Goal: Communication & Community: Participate in discussion

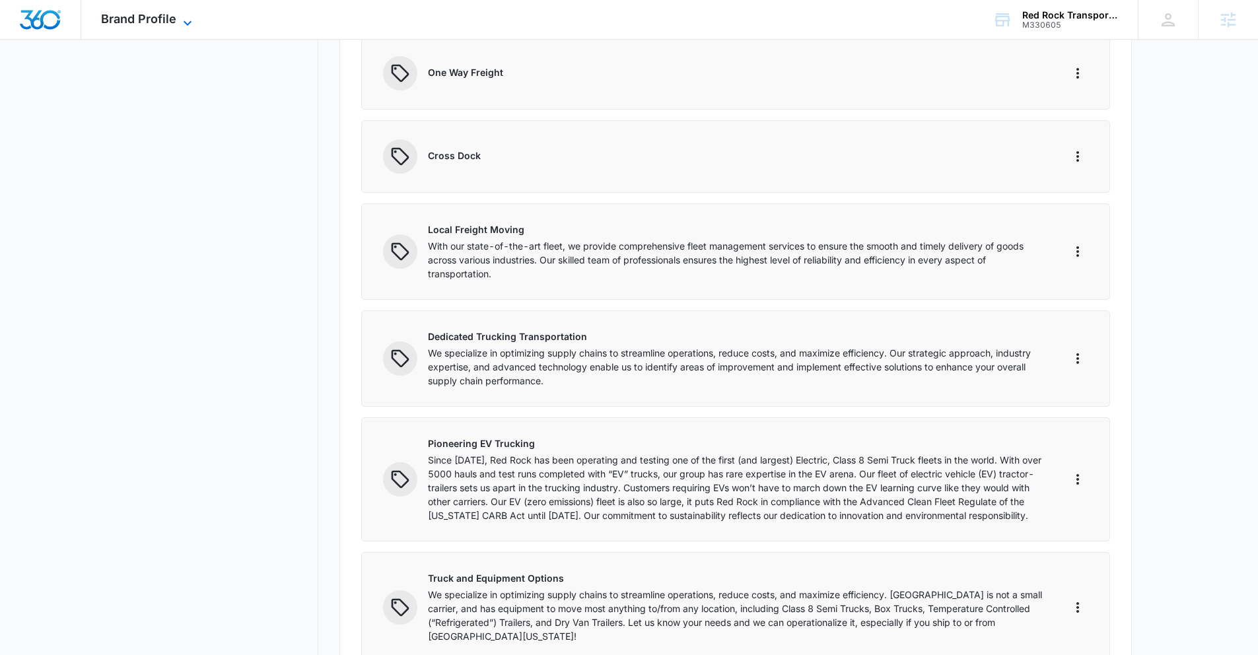
click at [170, 17] on span "Brand Profile" at bounding box center [138, 19] width 75 height 14
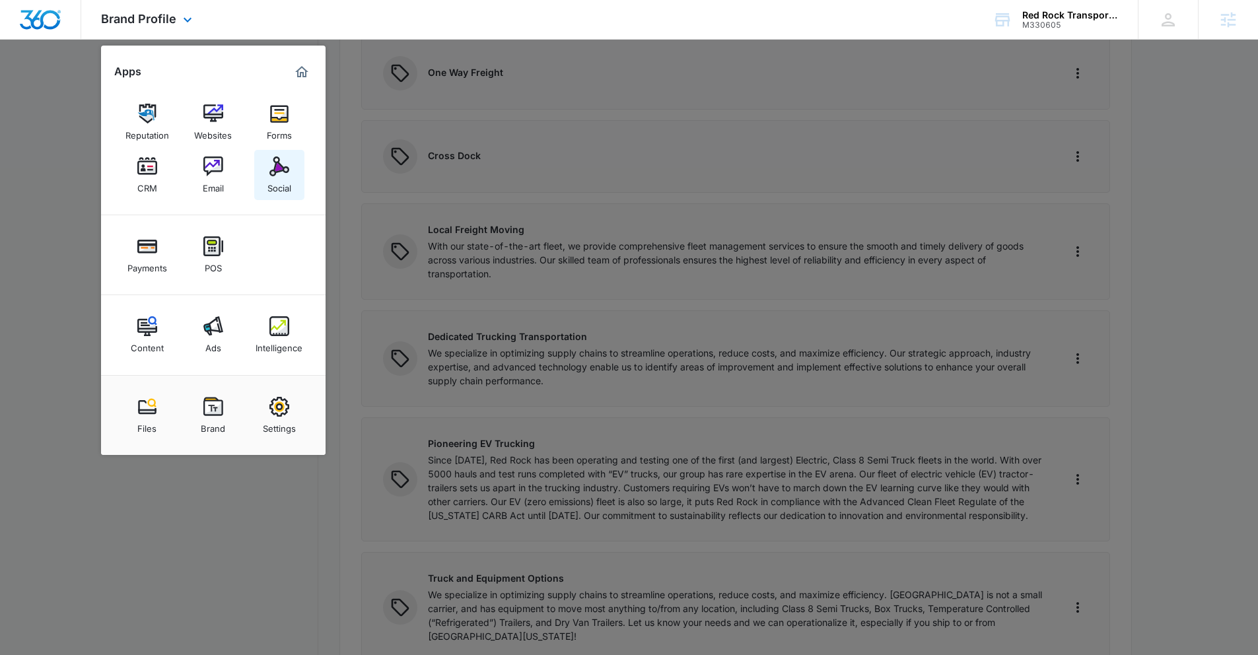
click at [280, 178] on div "Social" at bounding box center [280, 184] width 24 height 17
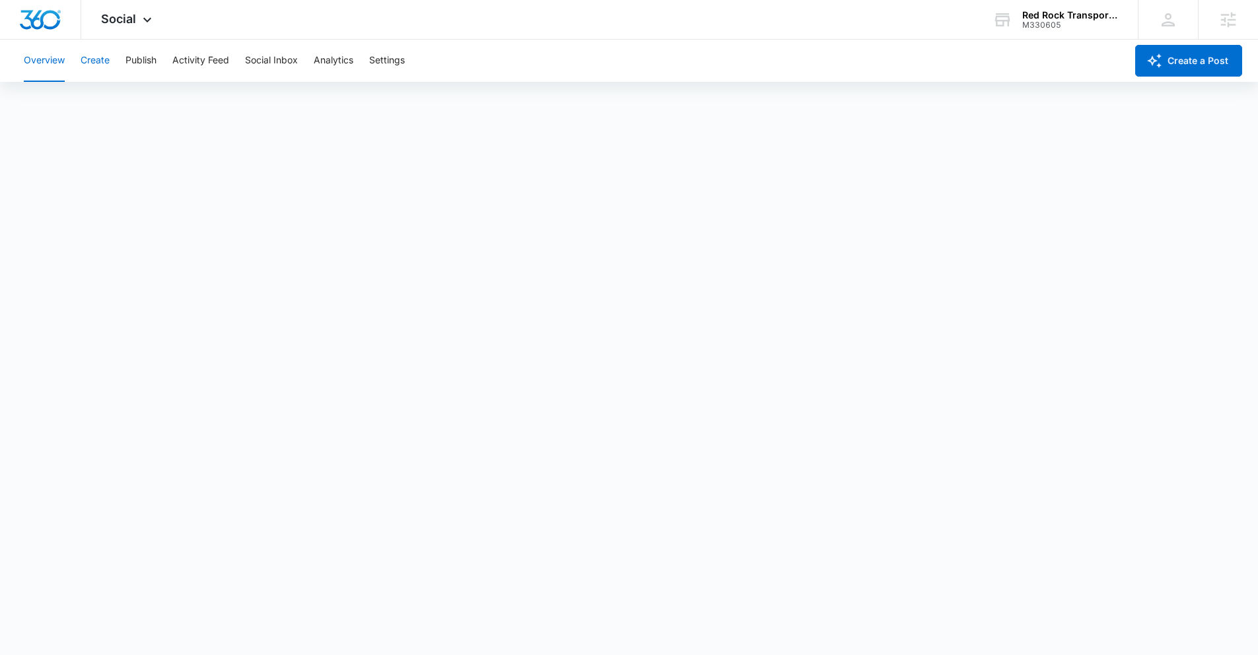
click at [100, 64] on button "Create" at bounding box center [95, 61] width 29 height 42
click at [146, 106] on button "Approvals" at bounding box center [129, 101] width 44 height 37
click at [141, 20] on icon at bounding box center [147, 23] width 16 height 16
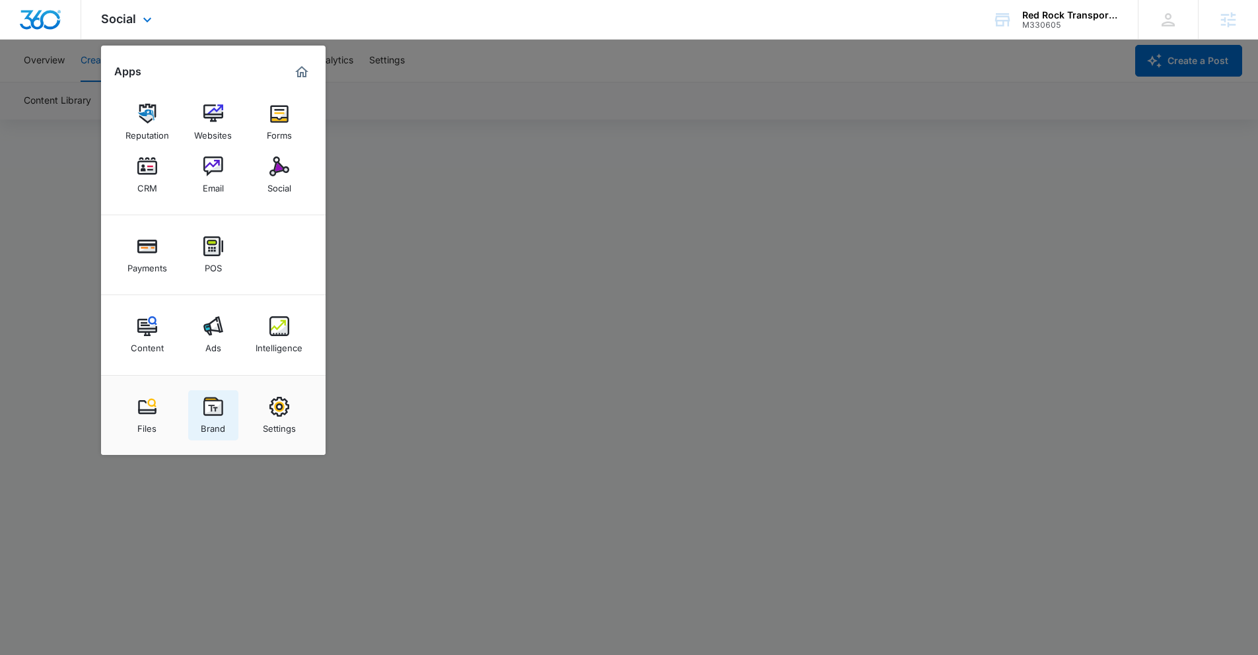
click at [218, 408] on img at bounding box center [213, 407] width 20 height 20
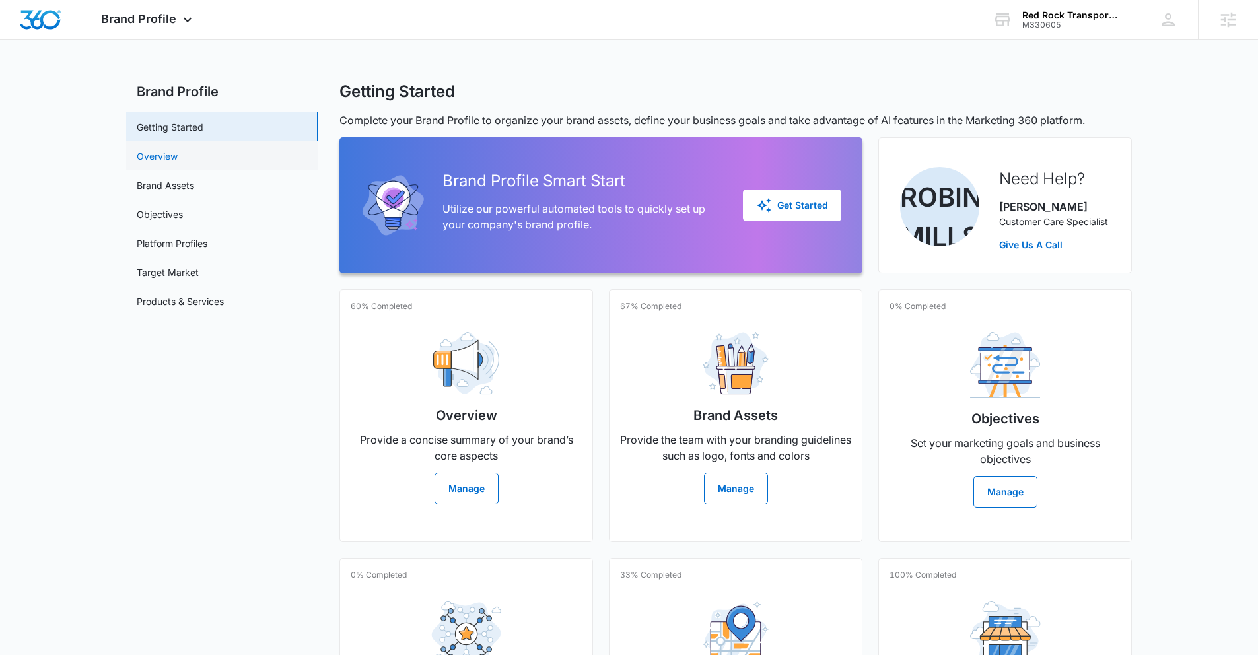
click at [165, 160] on link "Overview" at bounding box center [157, 156] width 41 height 14
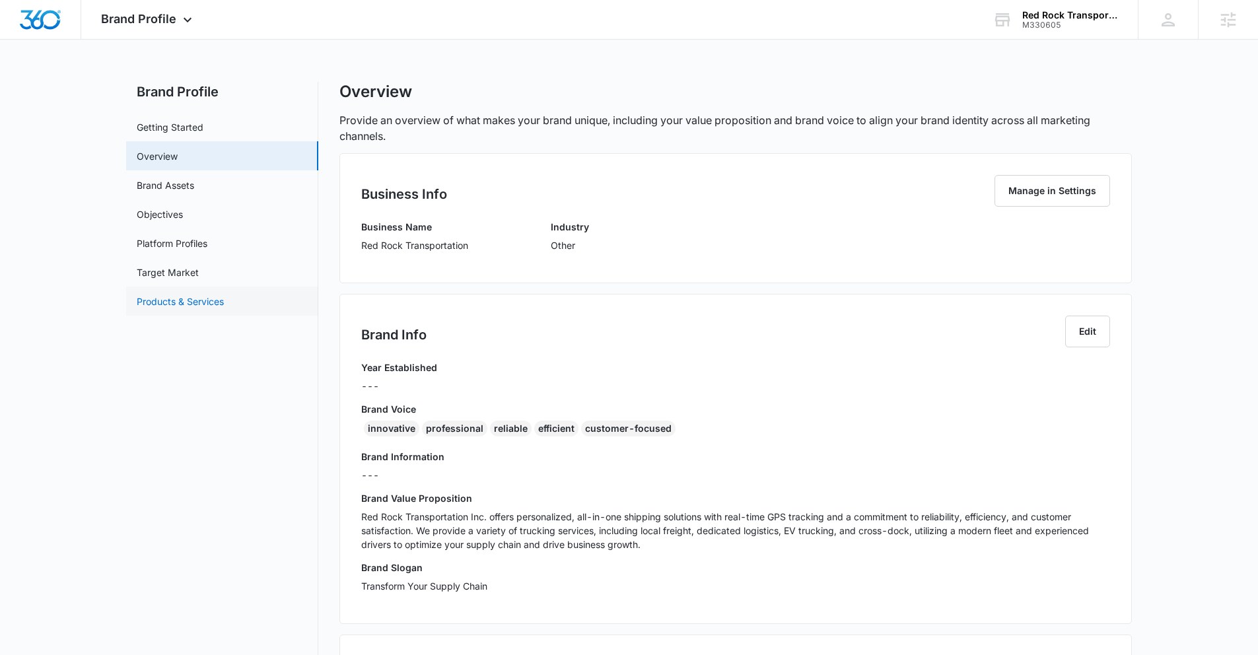
click at [176, 302] on link "Products & Services" at bounding box center [180, 302] width 87 height 14
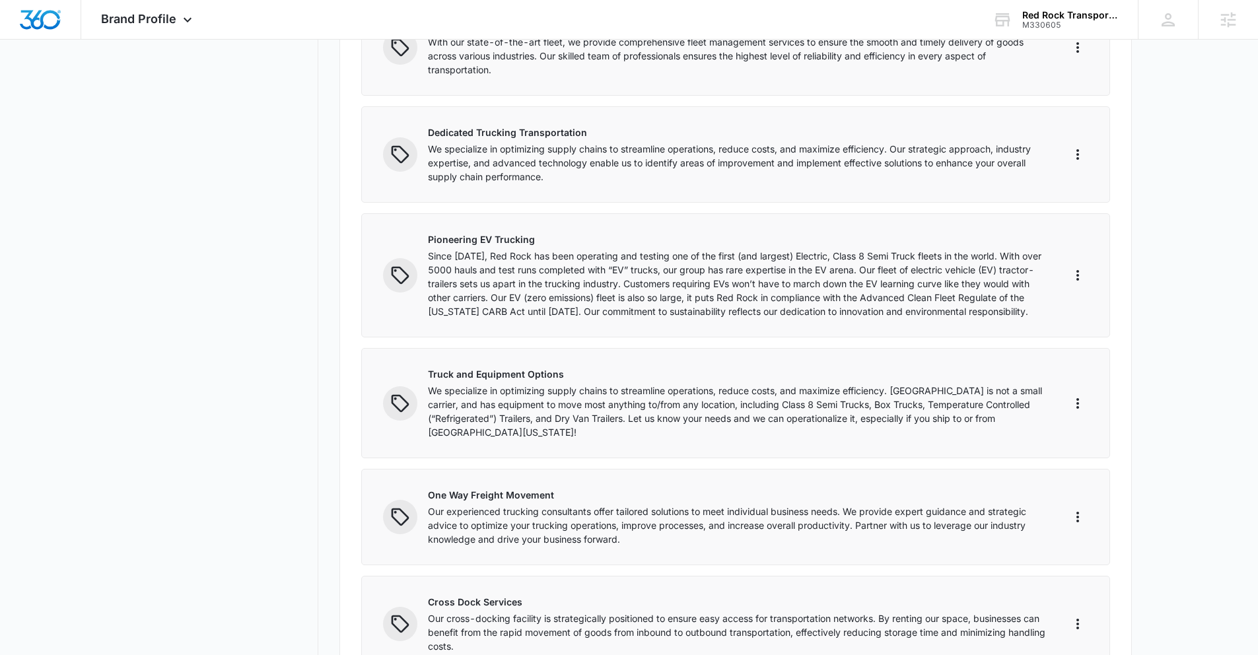
scroll to position [1468, 0]
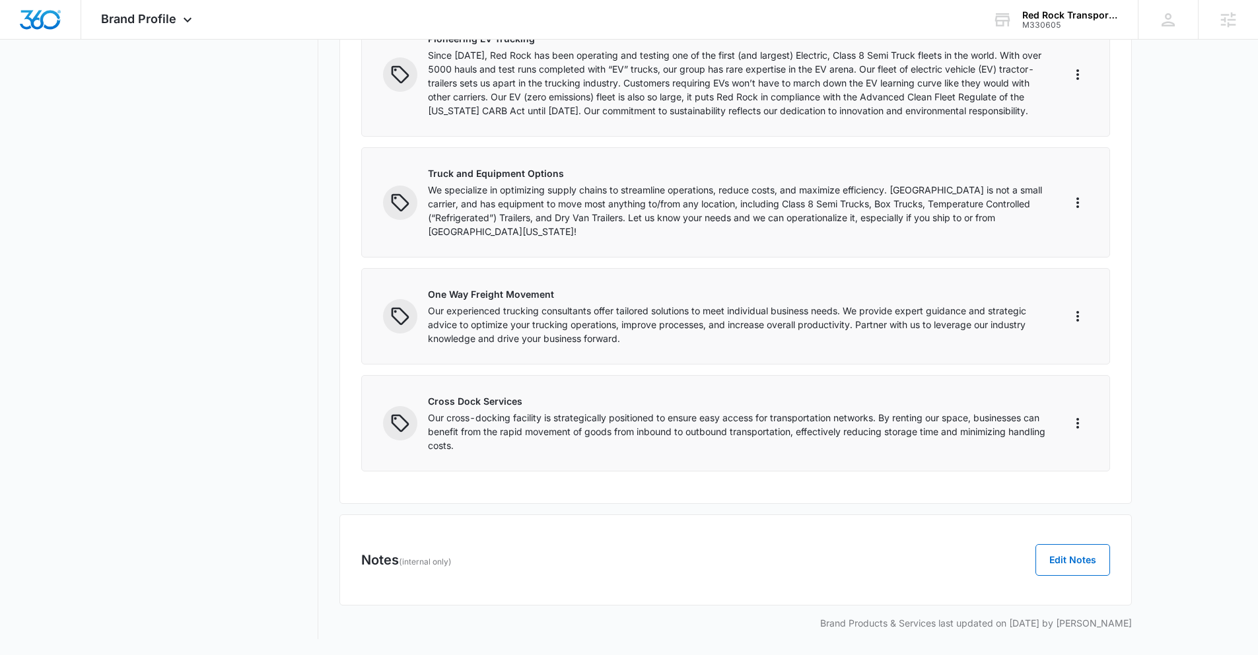
drag, startPoint x: 534, startPoint y: 460, endPoint x: 516, endPoint y: 454, distance: 19.4
click at [534, 460] on div "Cross Dock Services Our cross-docking facility is strategically positioned to e…" at bounding box center [735, 423] width 749 height 96
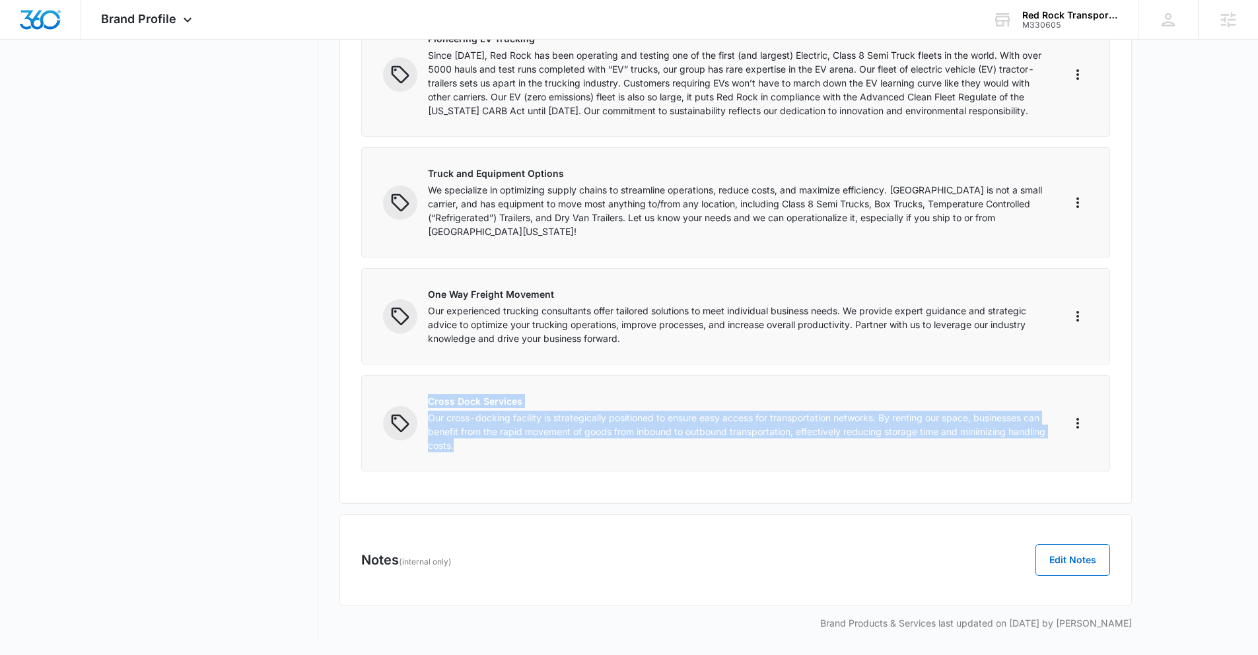
drag, startPoint x: 509, startPoint y: 452, endPoint x: 425, endPoint y: 400, distance: 99.4
click at [424, 400] on div "Cross Dock Services Our cross-docking facility is strategically positioned to e…" at bounding box center [714, 423] width 663 height 58
copy div "Cross Dock Services Our cross-docking facility is strategically positioned to e…"
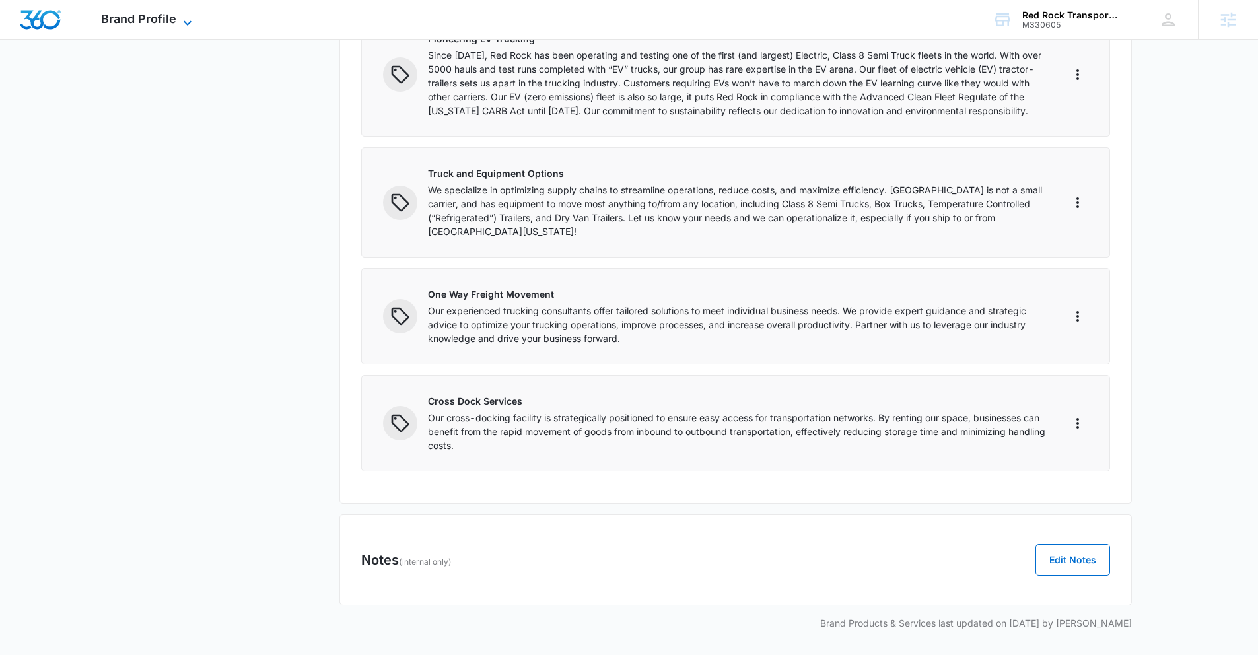
click at [142, 18] on span "Brand Profile" at bounding box center [138, 19] width 75 height 14
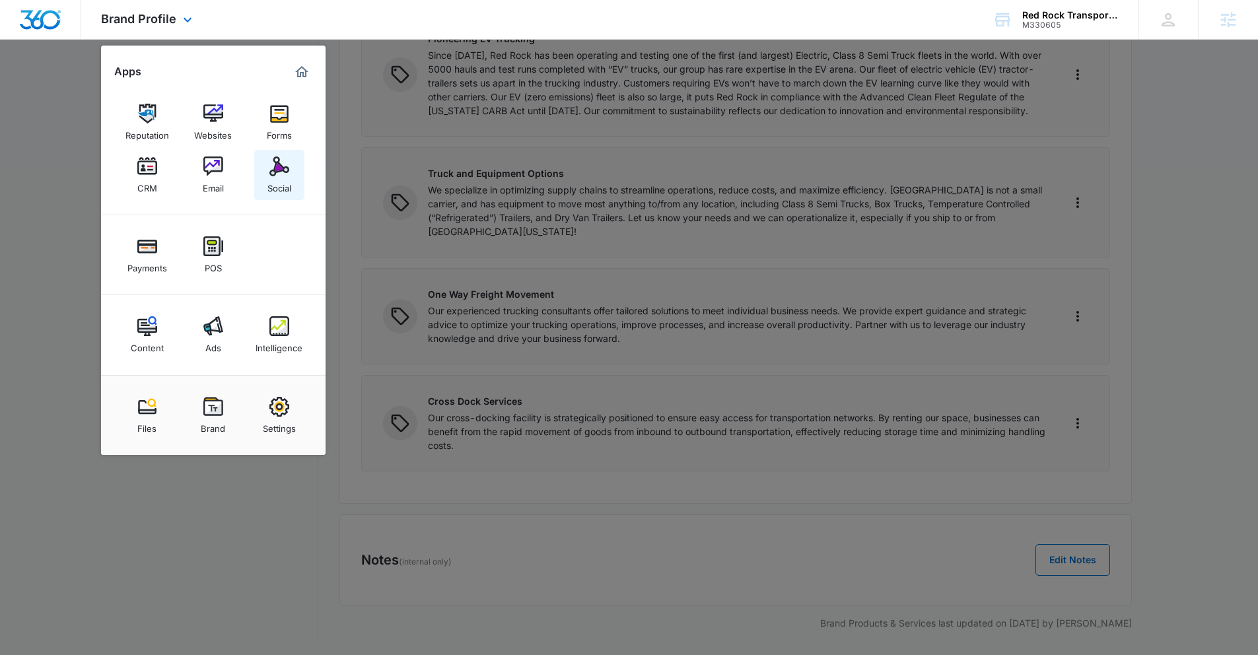
click at [291, 170] on link "Social" at bounding box center [279, 175] width 50 height 50
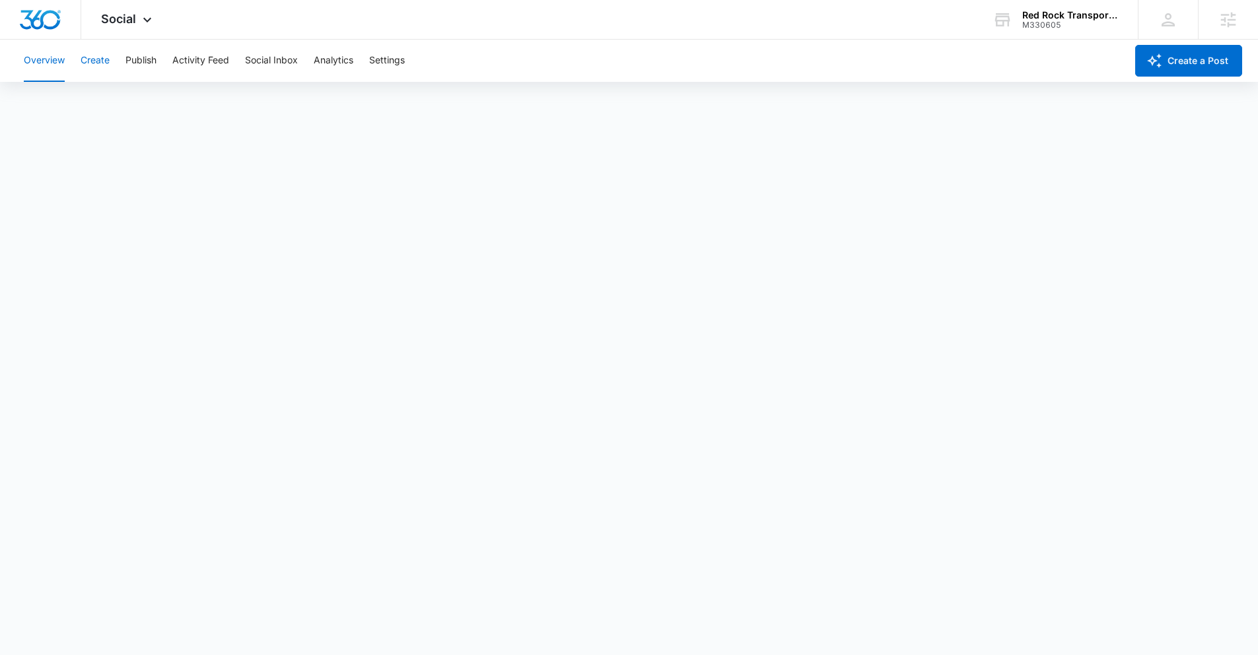
drag, startPoint x: 85, startPoint y: 60, endPoint x: 138, endPoint y: 81, distance: 57.3
click at [85, 60] on button "Create" at bounding box center [95, 61] width 29 height 42
click at [142, 104] on button "Approvals" at bounding box center [129, 101] width 44 height 37
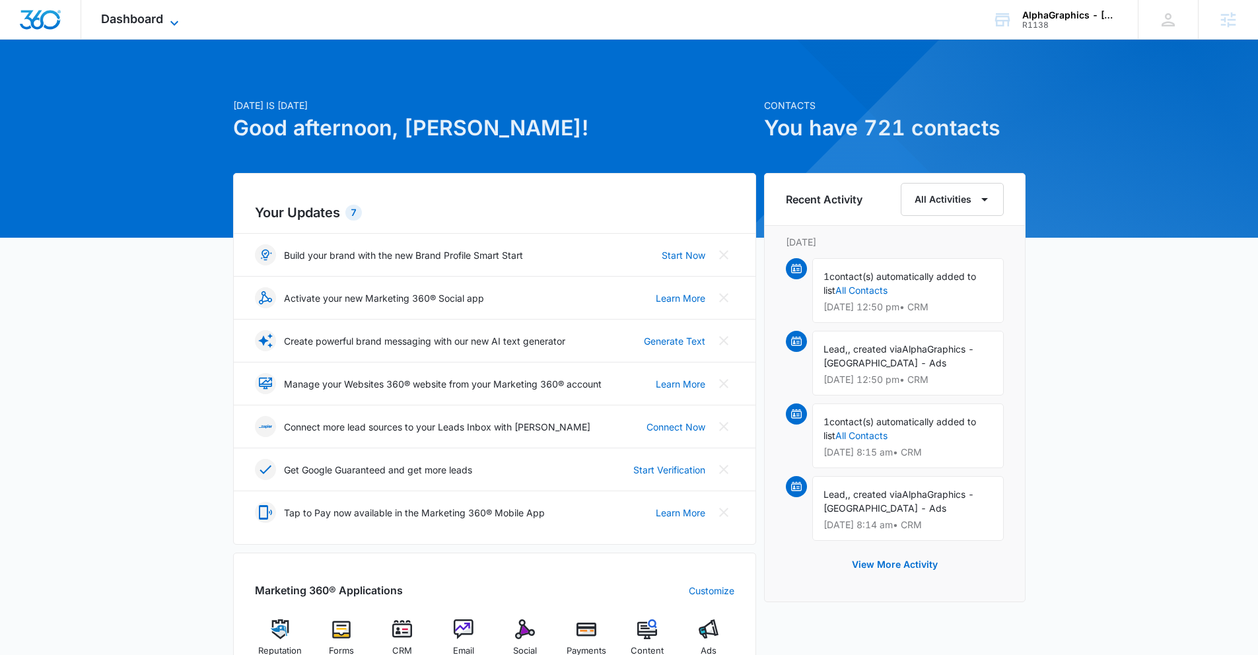
click at [131, 16] on span "Dashboard" at bounding box center [132, 19] width 62 height 14
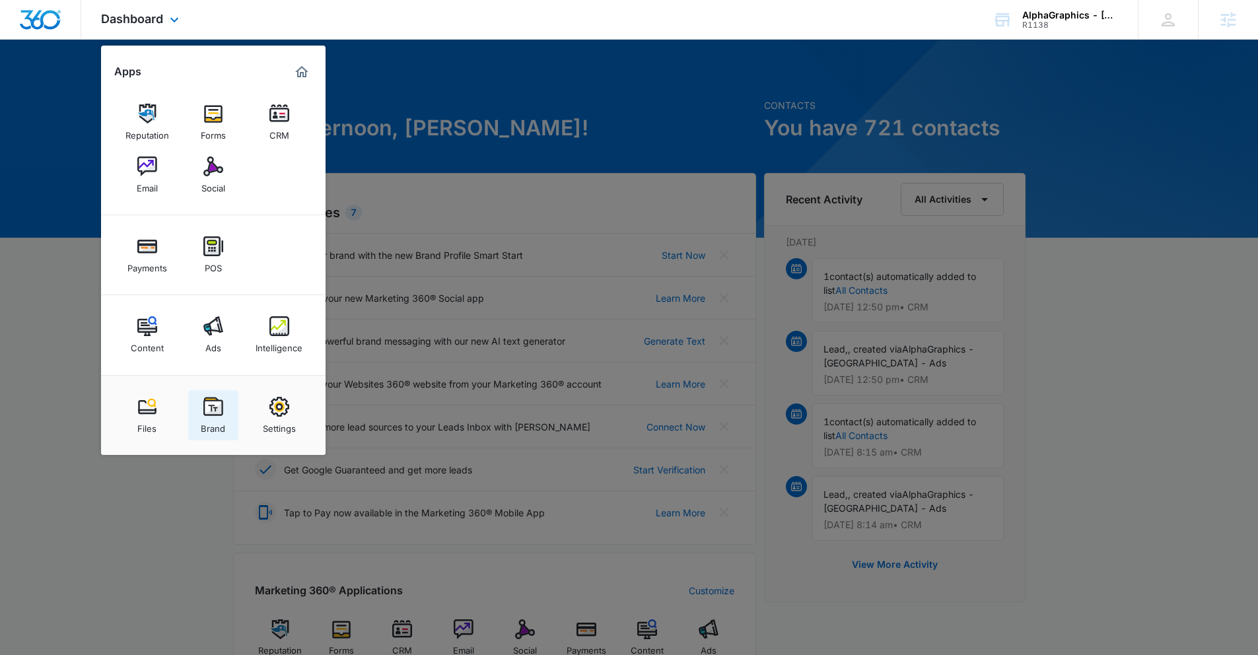
click at [215, 425] on div "Brand" at bounding box center [213, 425] width 24 height 17
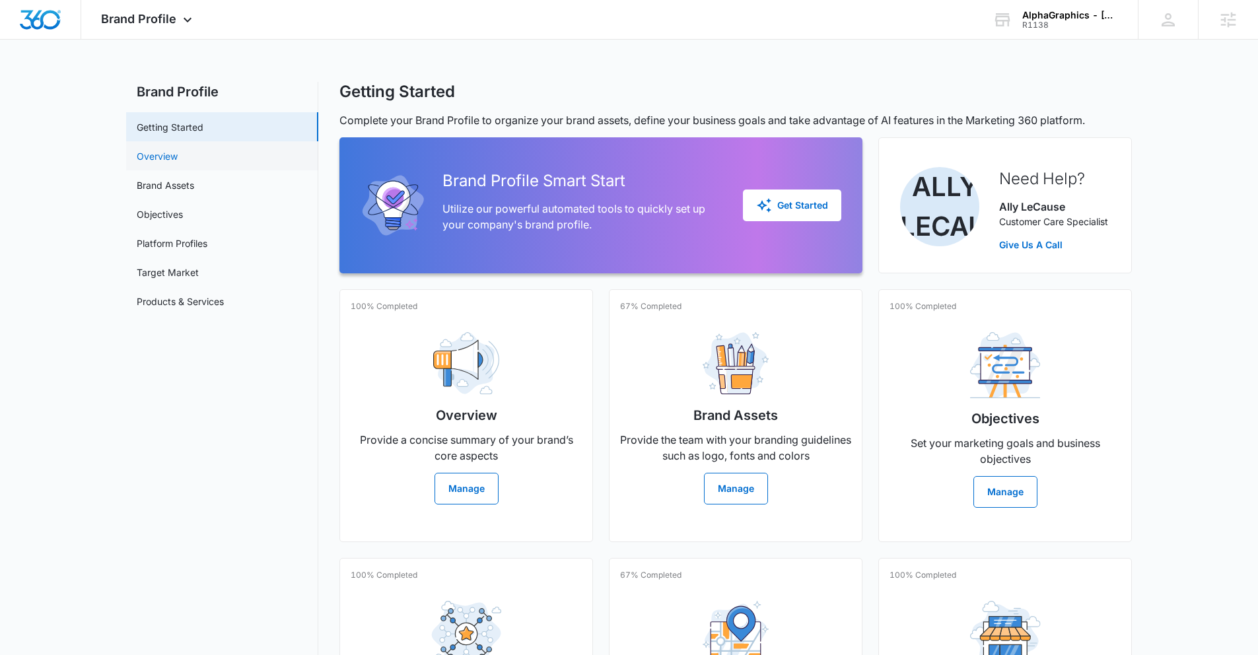
click at [176, 160] on link "Overview" at bounding box center [157, 156] width 41 height 14
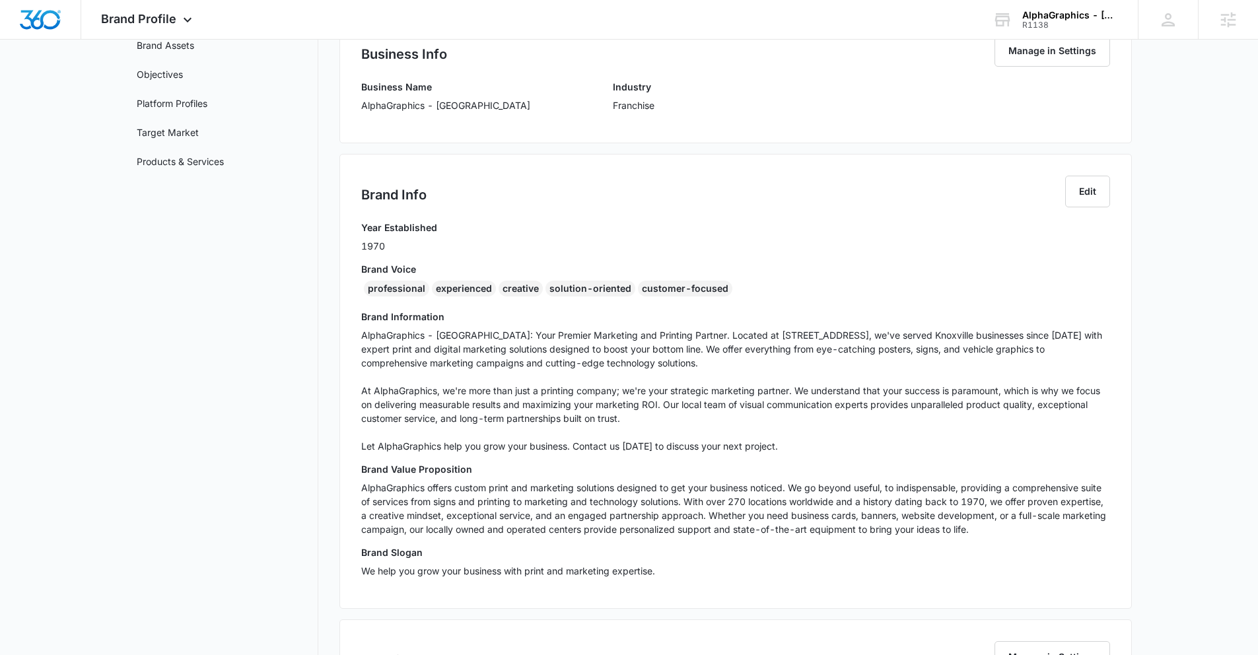
scroll to position [147, 0]
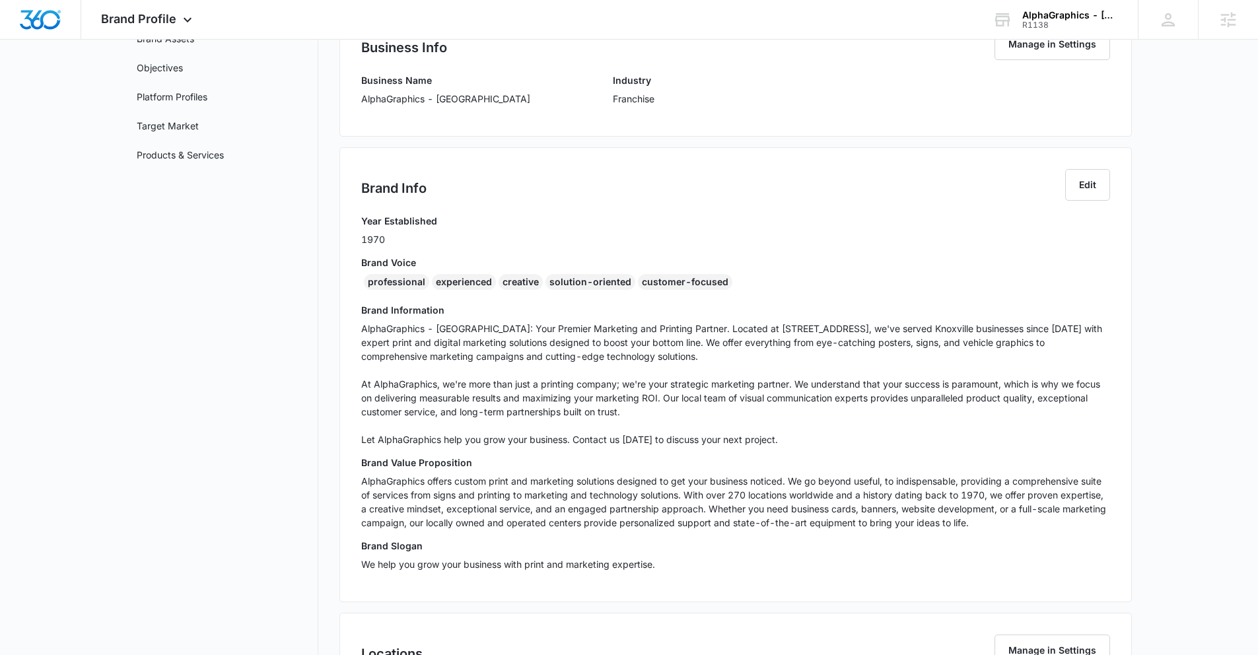
click at [502, 414] on p "AlphaGraphics - Knoxville: Your Premier Marketing and Printing Partner. Located…" at bounding box center [735, 384] width 749 height 125
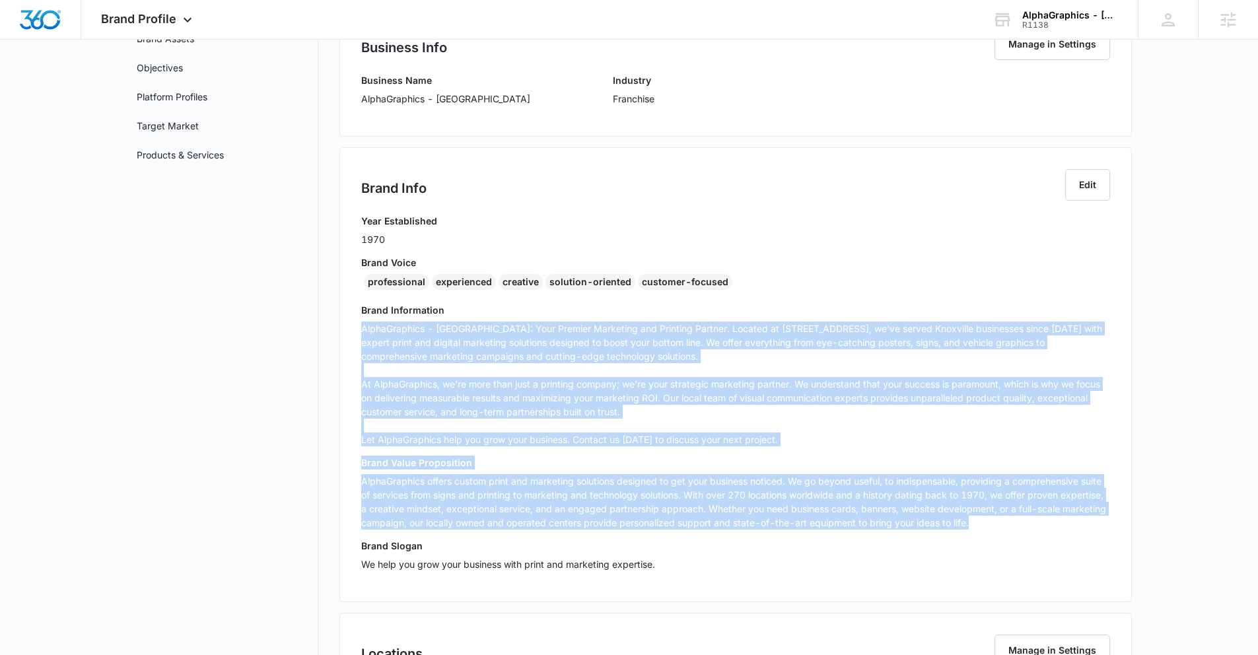
drag, startPoint x: 968, startPoint y: 528, endPoint x: 347, endPoint y: 326, distance: 653.0
click at [347, 326] on div "Brand Info Edit Year Established 1970 Brand Voice professional experienced crea…" at bounding box center [736, 374] width 793 height 455
copy div "AlphaGraphics - Knoxville: Your Premier Marketing and Printing Partner. Located…"
click at [186, 152] on link "Products & Services" at bounding box center [180, 155] width 87 height 14
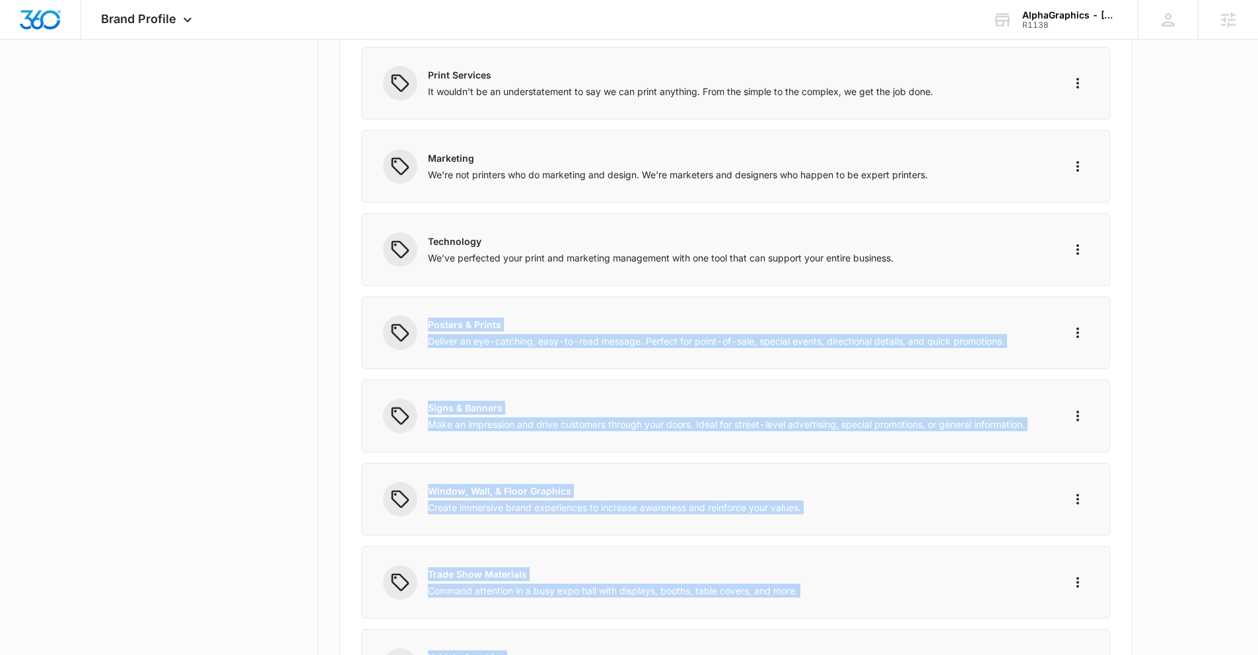
scroll to position [199, 0]
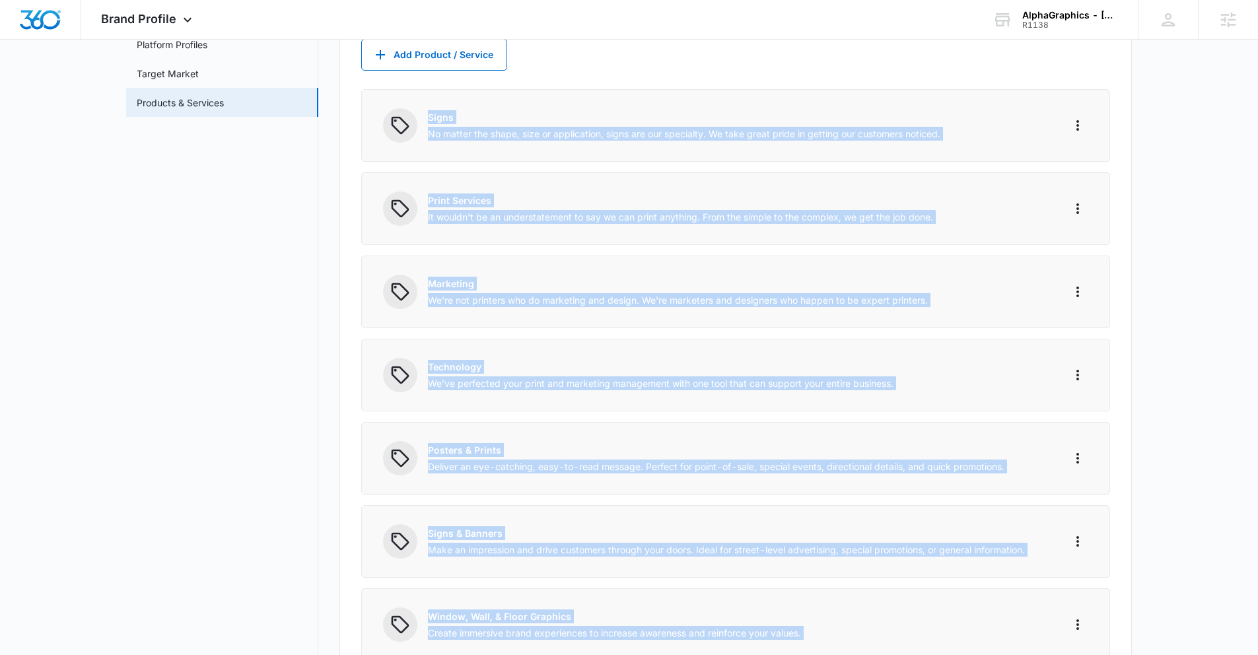
drag, startPoint x: 1017, startPoint y: 466, endPoint x: 427, endPoint y: 116, distance: 686.0
click at [427, 116] on div "Products 12/100 Products & Services Add Product / Service Signs No matter the s…" at bounding box center [736, 543] width 793 height 1134
copy div "Signs No matter the shape, size or application, signs are our specialty. We tak…"
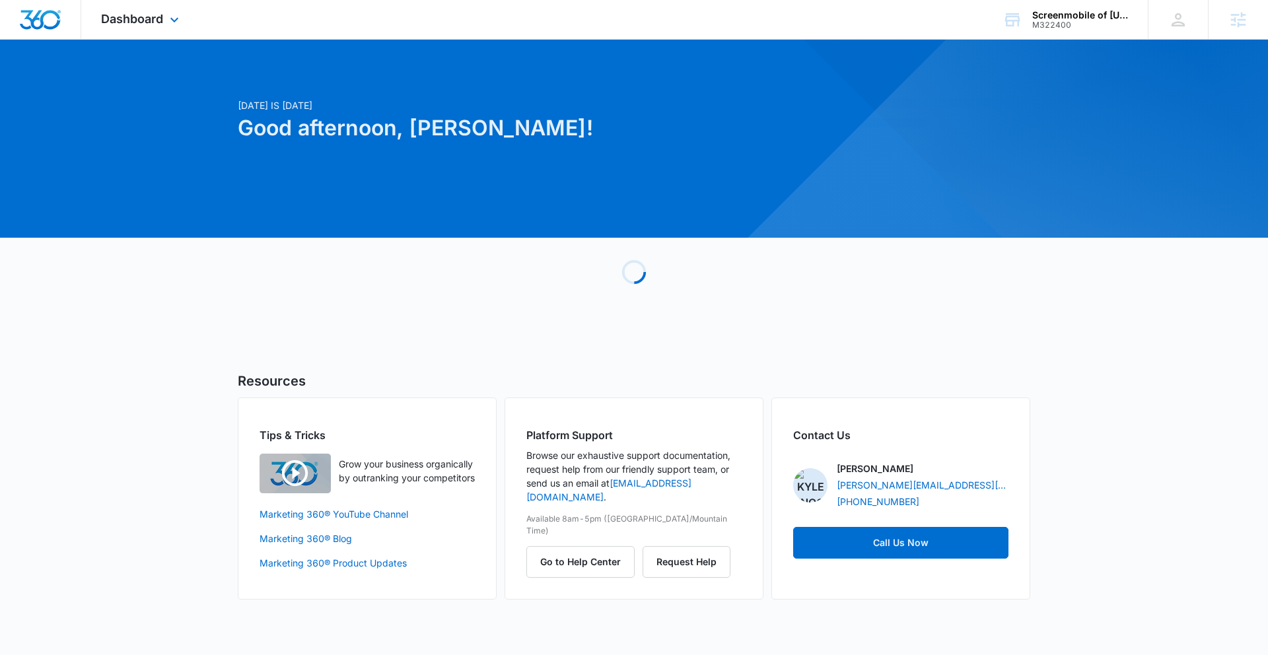
click at [152, 28] on div "Dashboard Apps Reputation Forms CRM Email Social Payments POS Content Ads Intel…" at bounding box center [141, 19] width 121 height 39
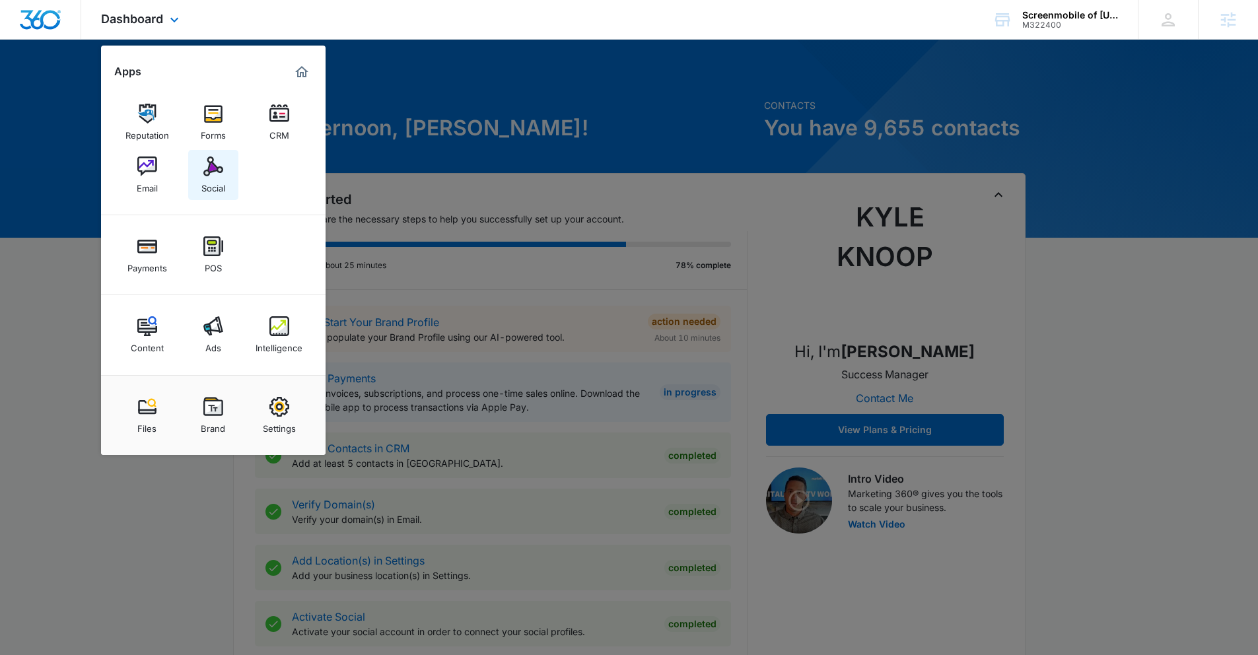
click at [213, 176] on img at bounding box center [213, 167] width 20 height 20
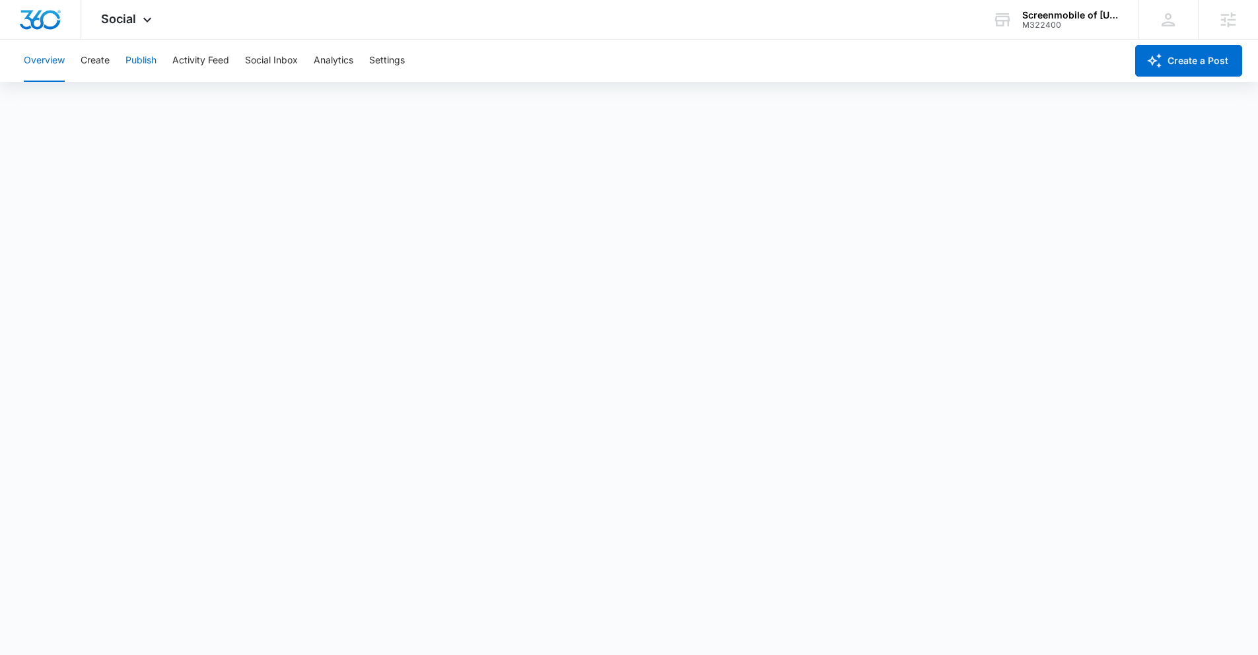
click at [145, 62] on button "Publish" at bounding box center [141, 61] width 31 height 42
click at [85, 69] on button "Create" at bounding box center [95, 61] width 29 height 42
click at [129, 102] on button "Approvals" at bounding box center [129, 101] width 44 height 37
click at [381, 61] on button "Settings" at bounding box center [387, 61] width 36 height 42
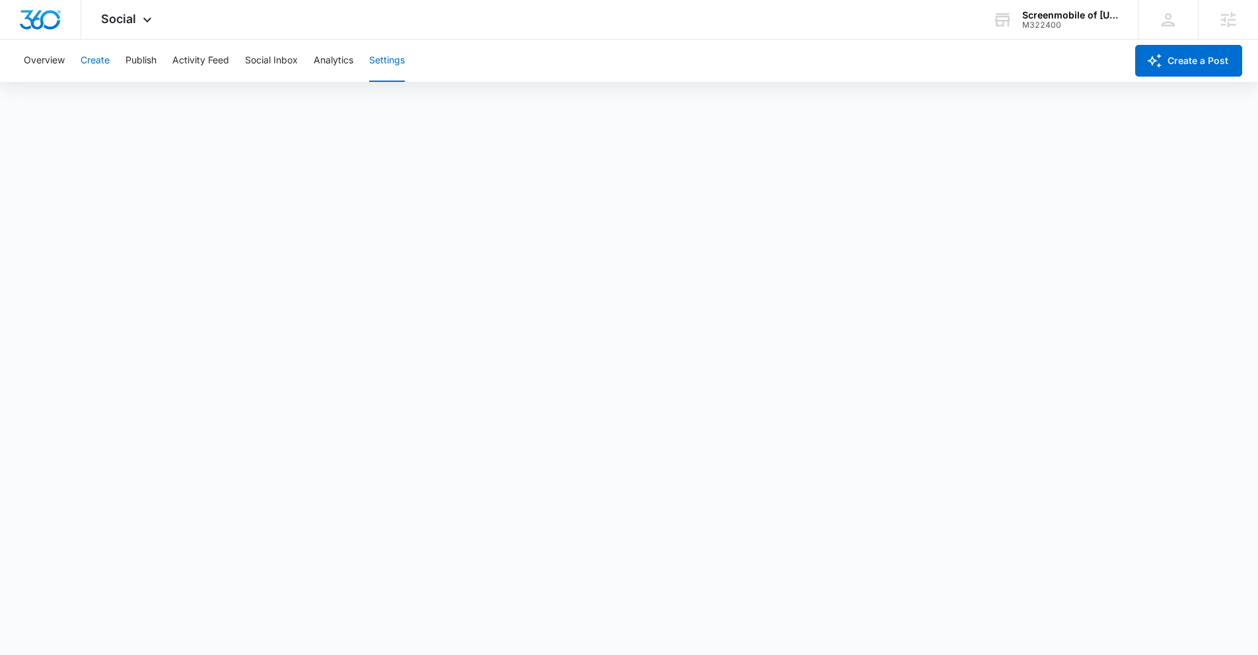
click at [100, 63] on button "Create" at bounding box center [95, 61] width 29 height 42
click at [131, 102] on button "Approvals" at bounding box center [129, 101] width 44 height 37
